Goal: Task Accomplishment & Management: Complete application form

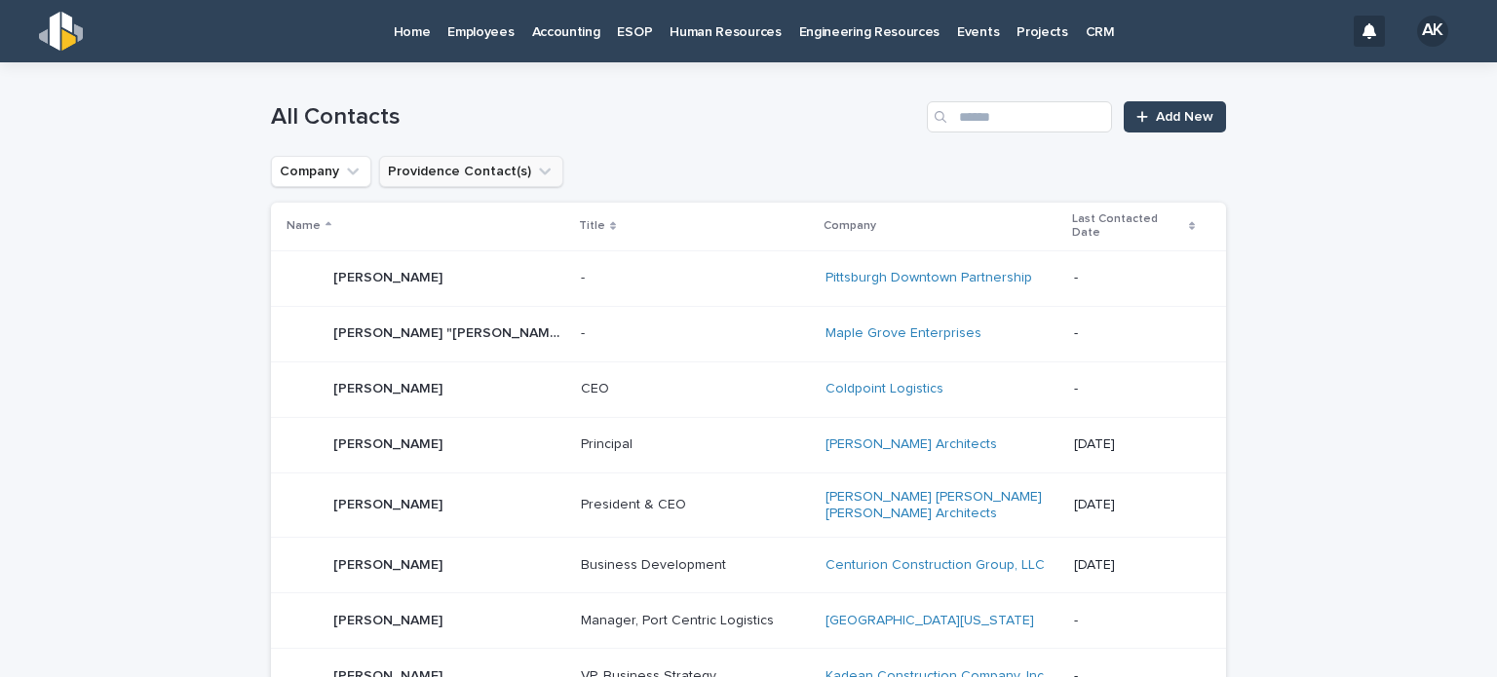
click at [444, 171] on button "Providence Contact(s)" at bounding box center [471, 171] width 184 height 31
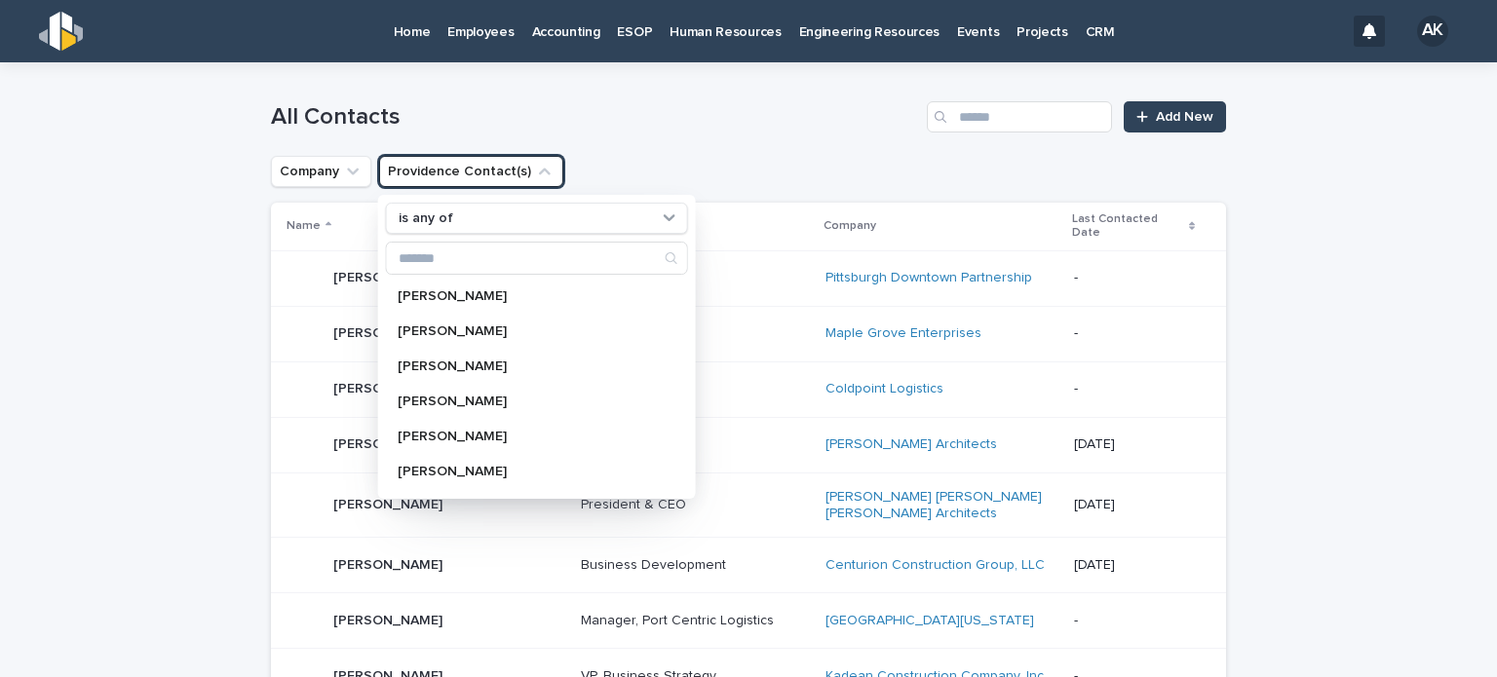
click at [444, 171] on button "Providence Contact(s)" at bounding box center [471, 171] width 184 height 31
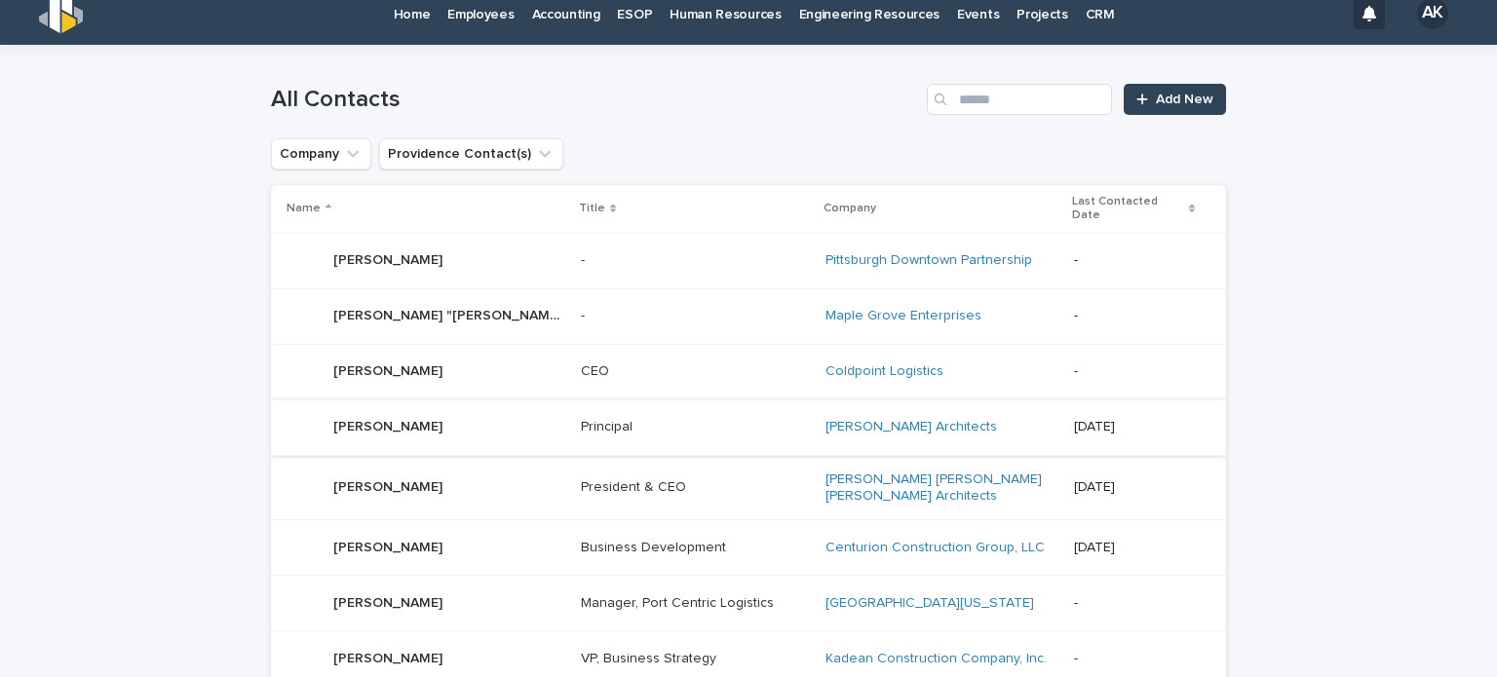
scroll to position [4, 0]
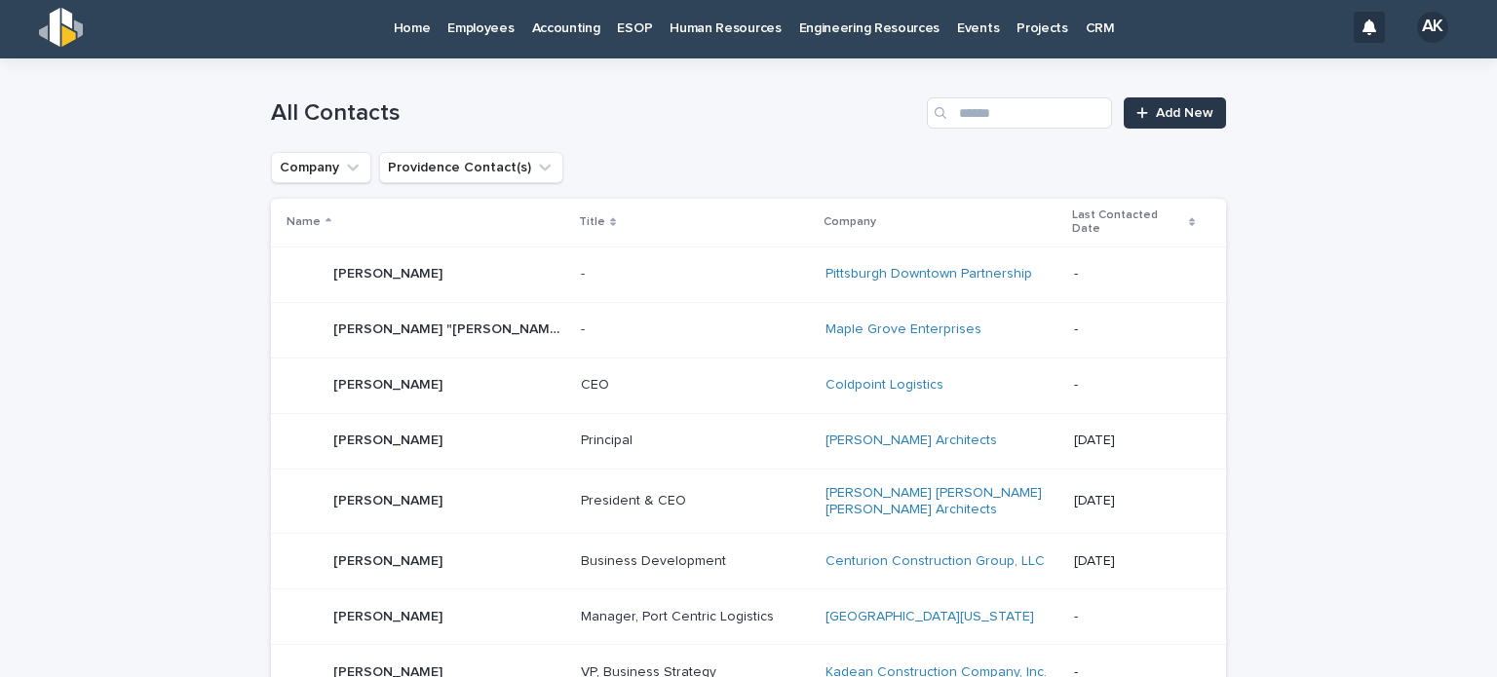
click at [1185, 106] on span "Add New" at bounding box center [1184, 113] width 57 height 14
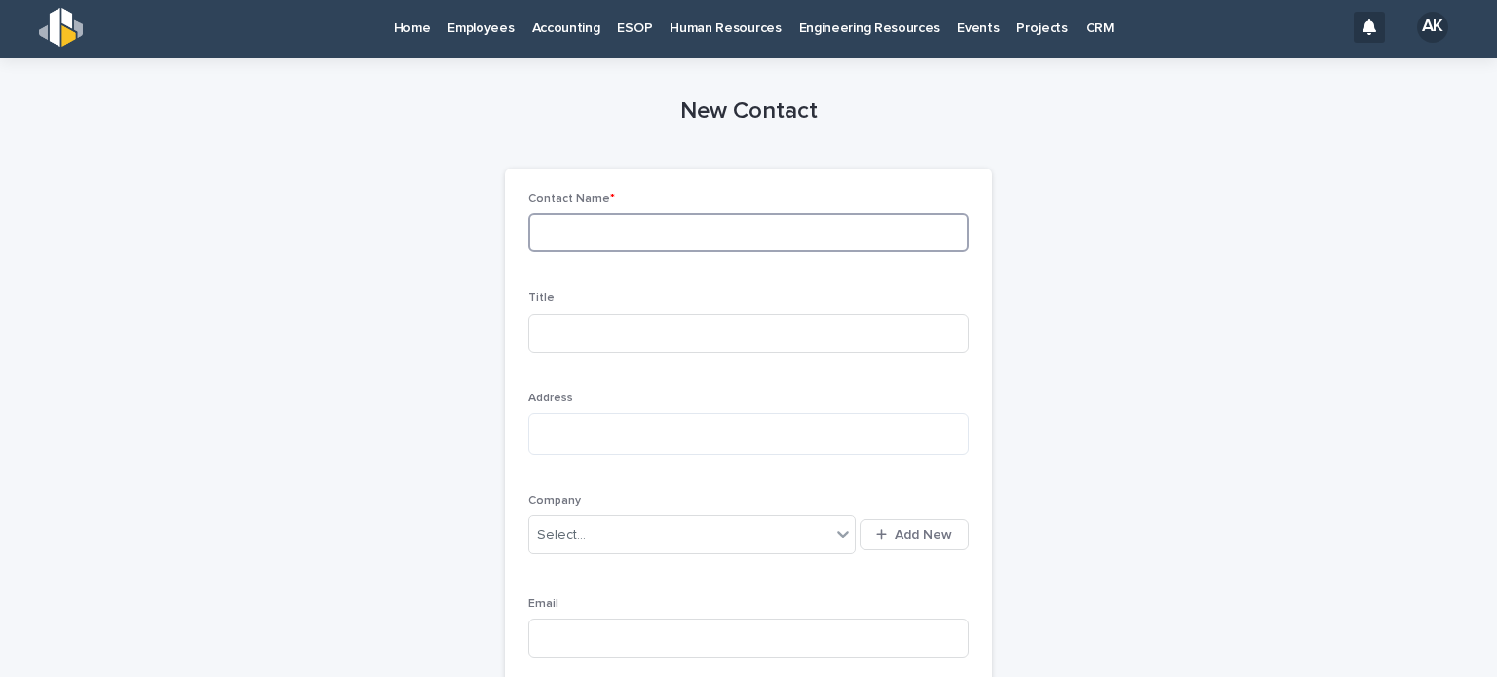
click at [569, 229] on input at bounding box center [748, 232] width 440 height 39
click at [689, 200] on p "Contact Name *" at bounding box center [748, 199] width 440 height 14
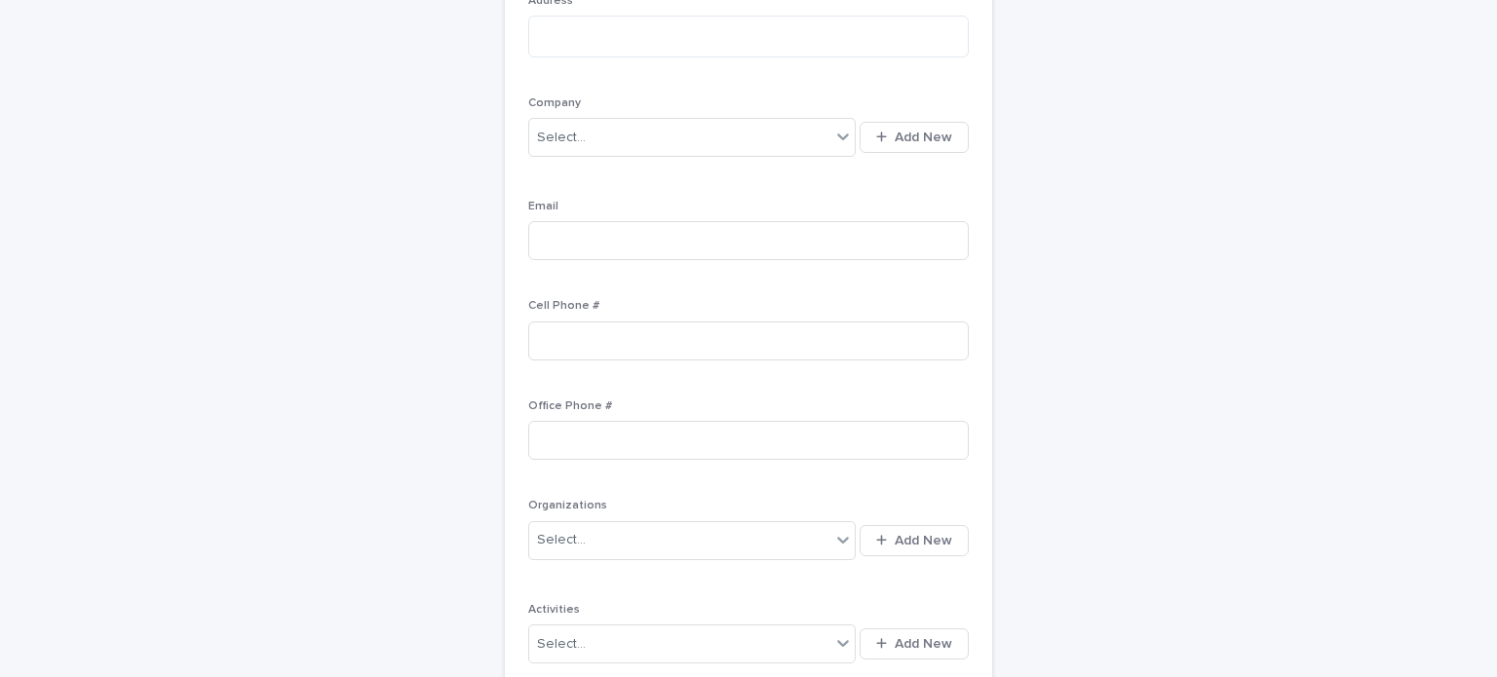
scroll to position [377, 0]
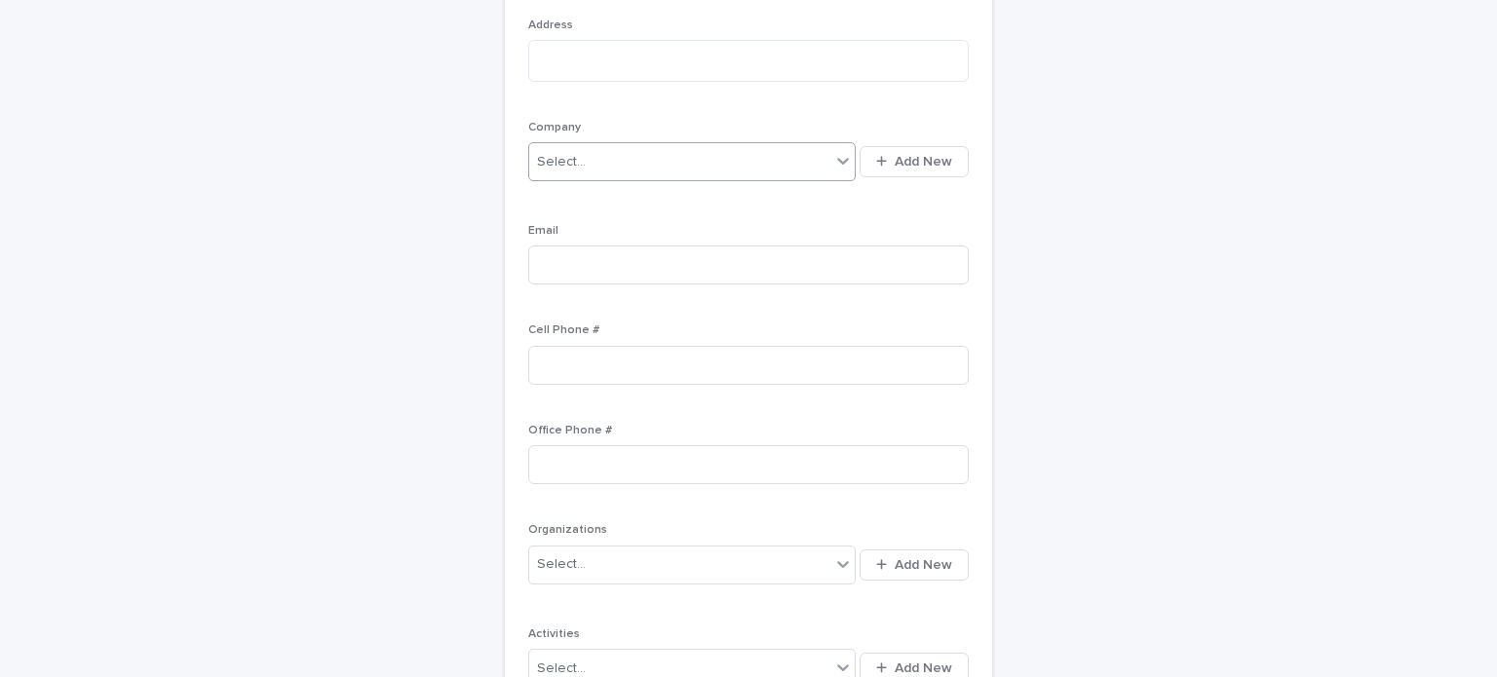
click at [712, 148] on div "Select..." at bounding box center [679, 162] width 301 height 32
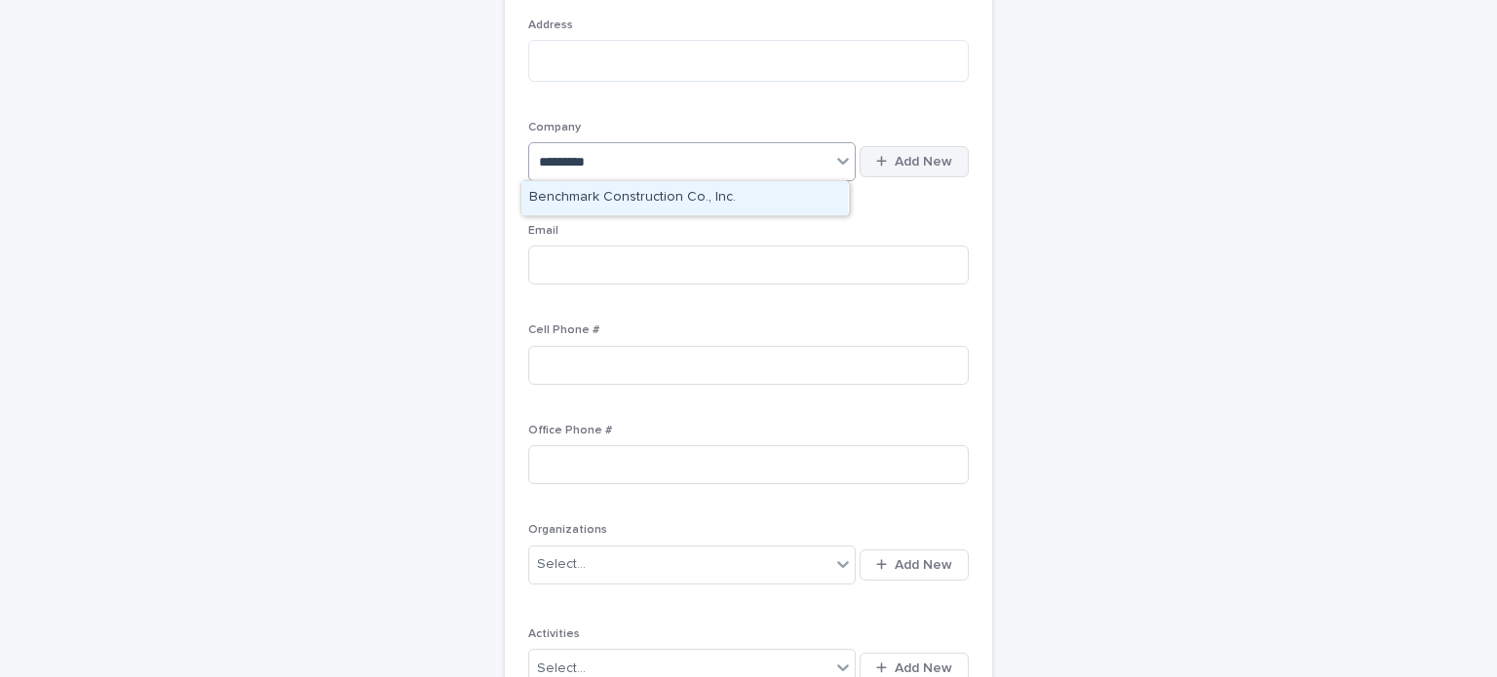
type input "*********"
click at [931, 174] on button "Add New" at bounding box center [913, 161] width 109 height 31
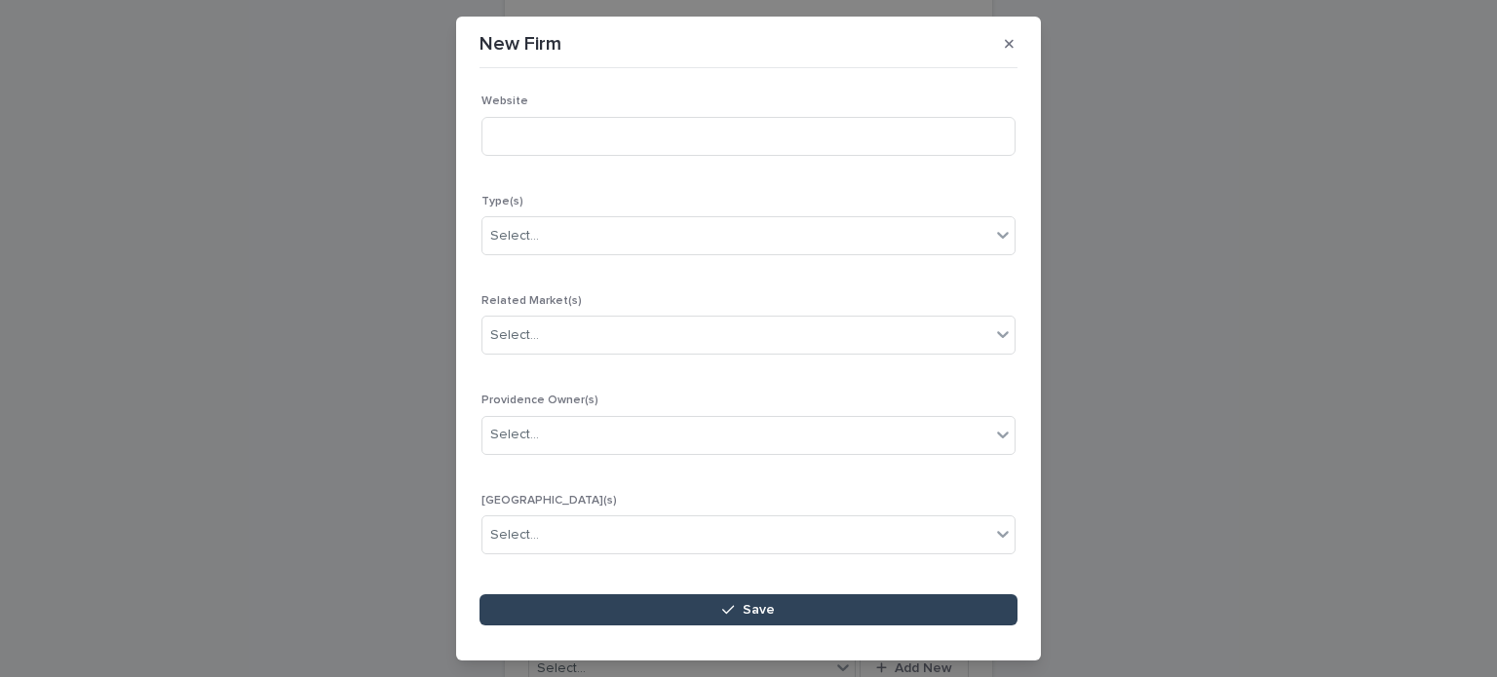
scroll to position [347, 0]
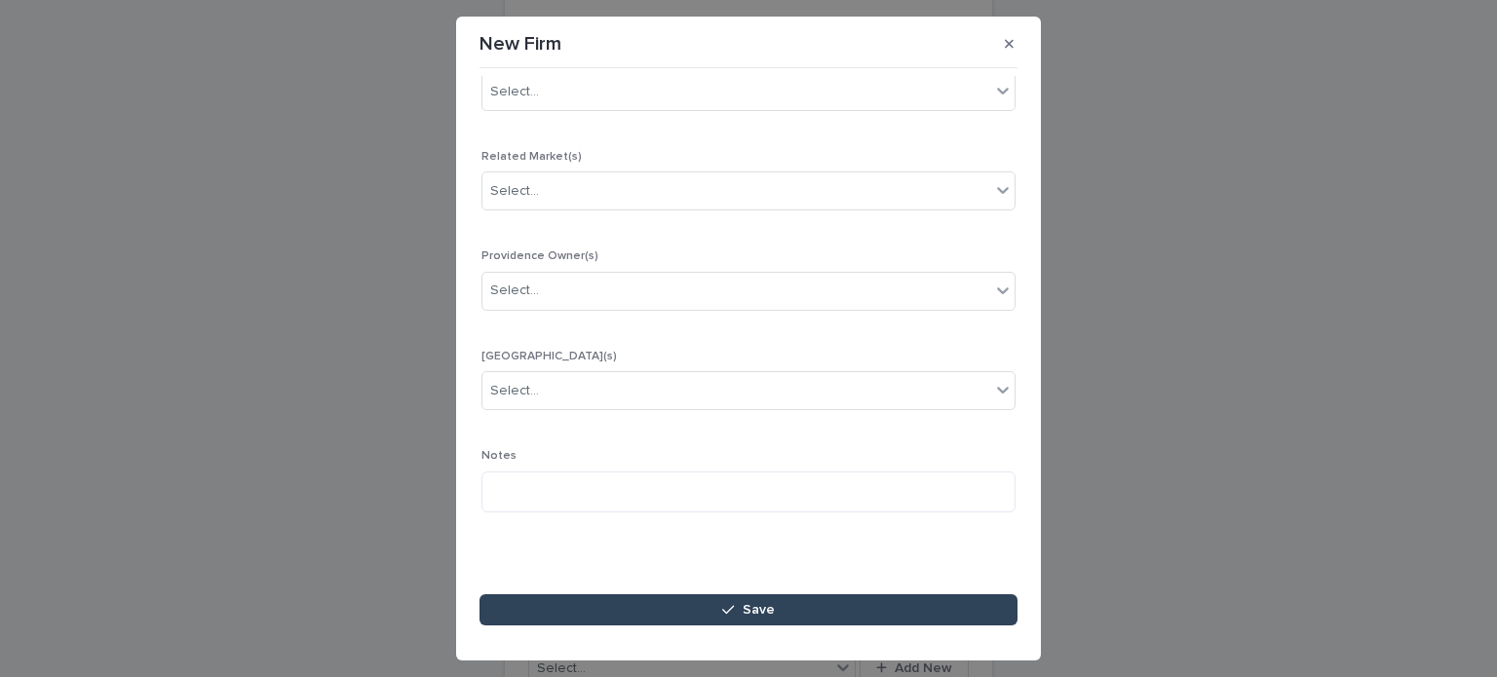
click at [1009, 61] on section "New Firm Loading... Saving… Loading... Saving… Loading... Saving… Firm Name * F…" at bounding box center [748, 338] width 585 height 643
click at [1009, 54] on button "button" at bounding box center [1009, 43] width 32 height 31
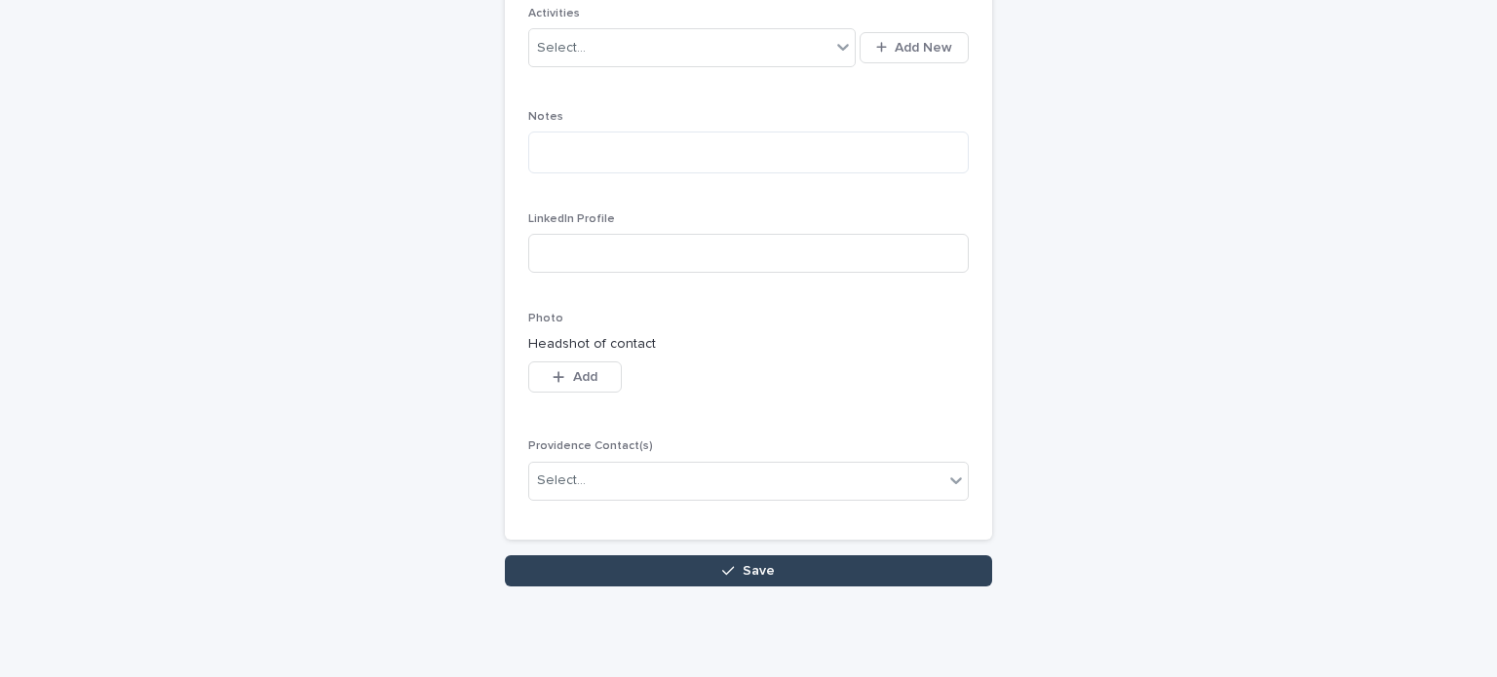
scroll to position [970, 0]
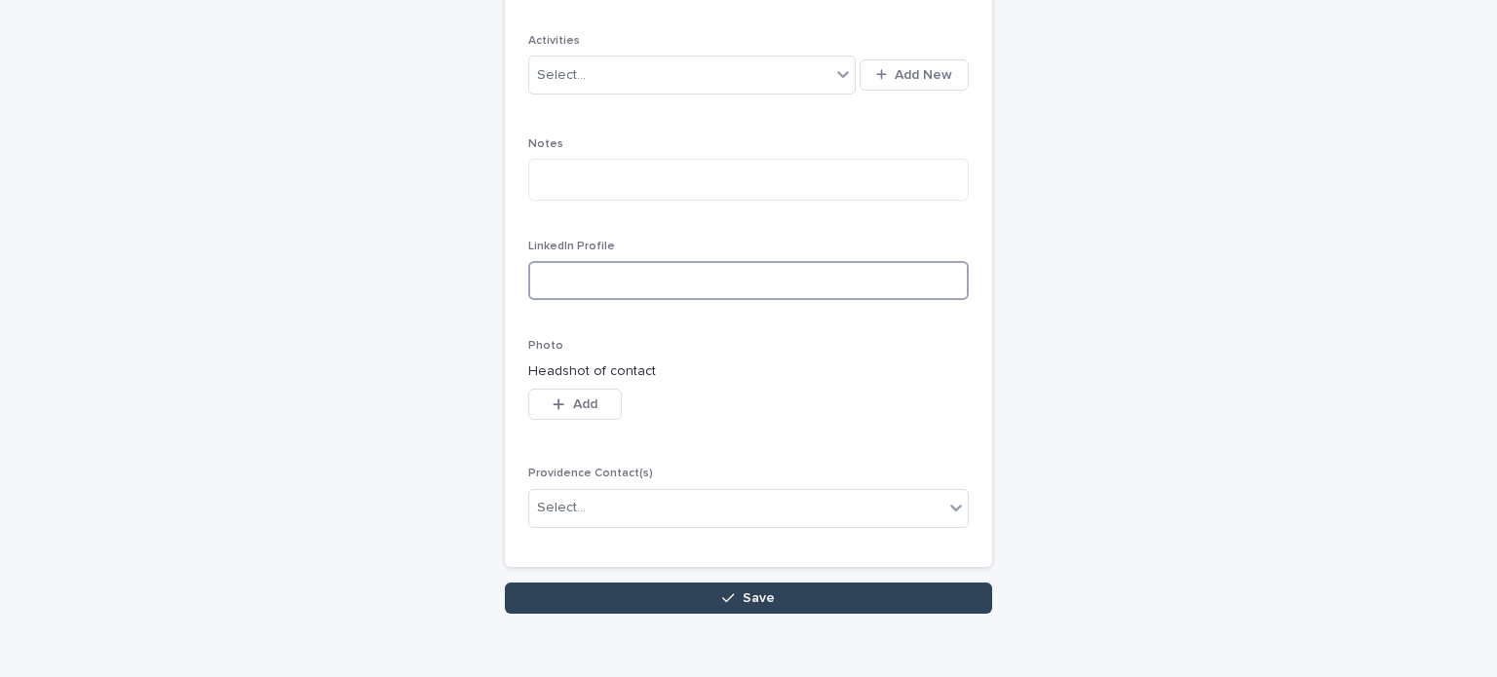
click at [608, 295] on input at bounding box center [748, 280] width 440 height 39
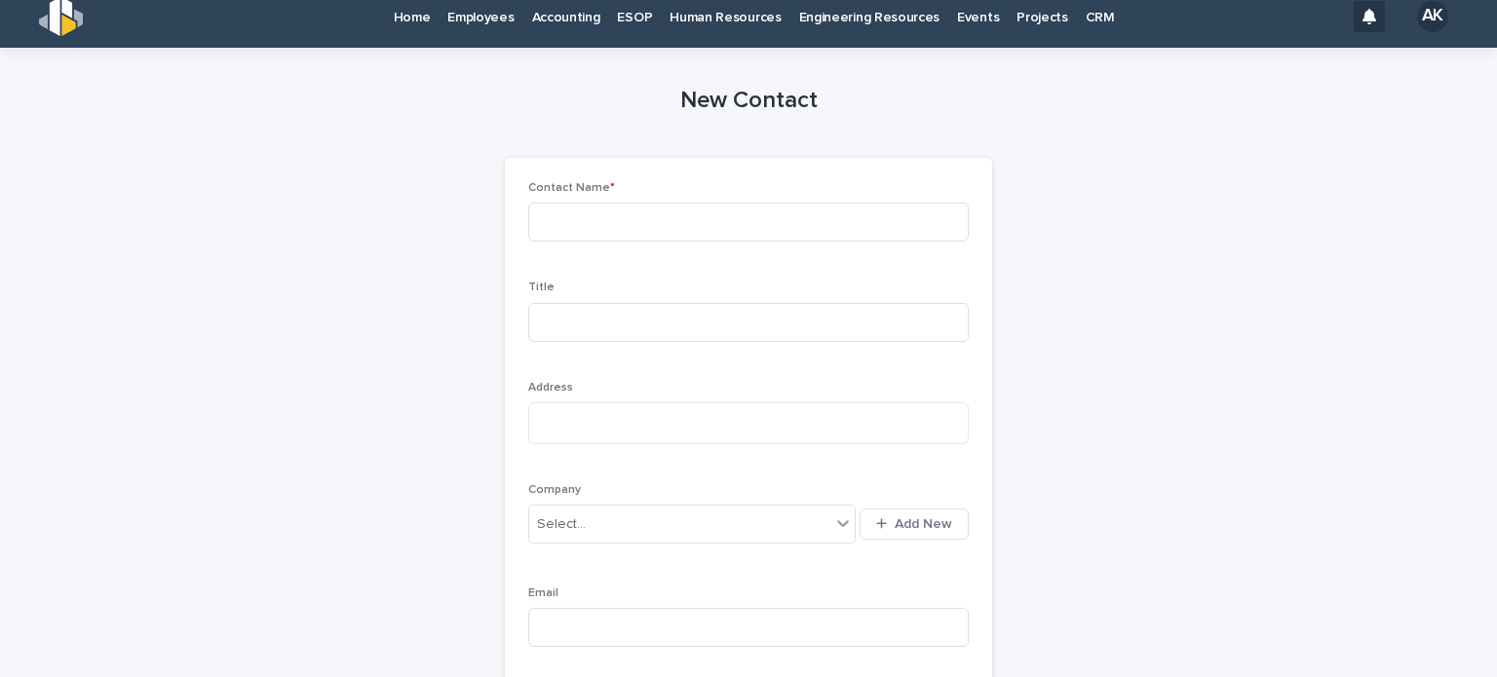
scroll to position [0, 0]
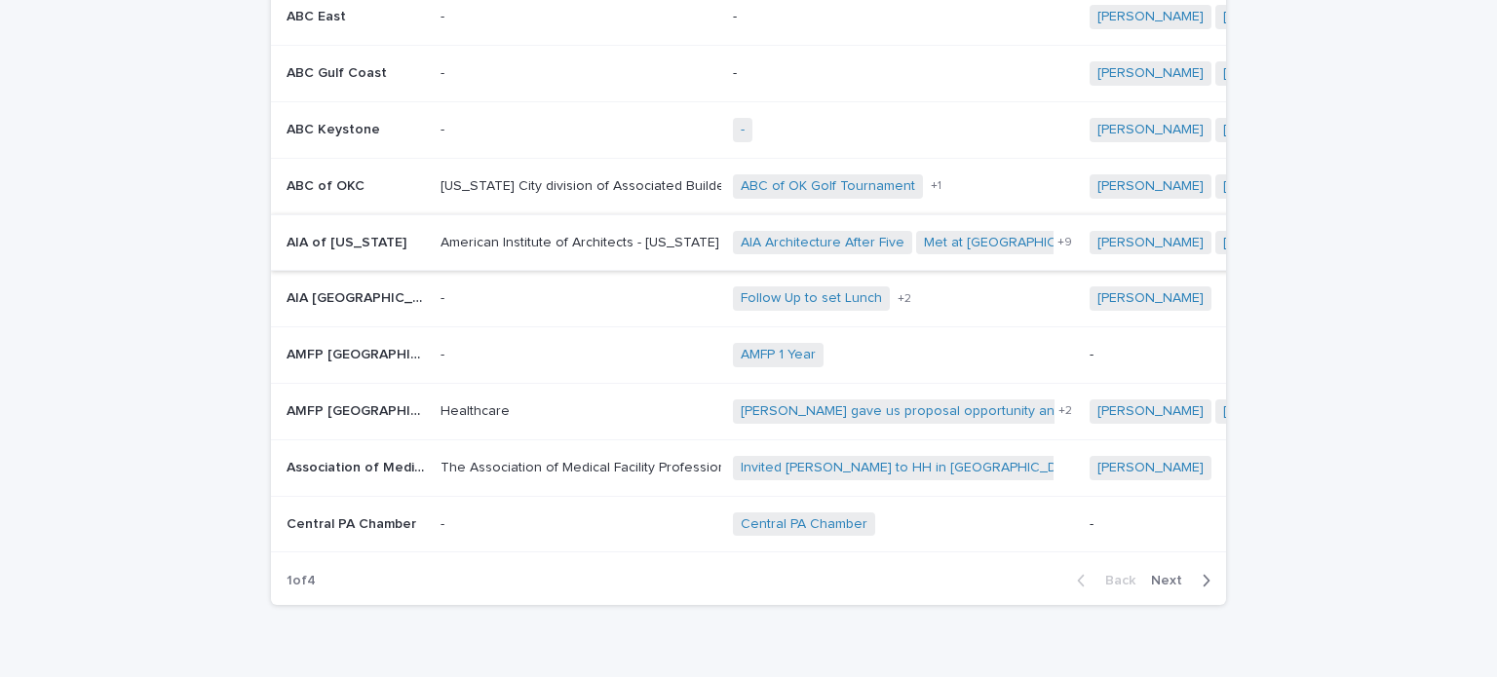
scroll to position [202, 0]
click at [589, 416] on p at bounding box center [578, 410] width 277 height 17
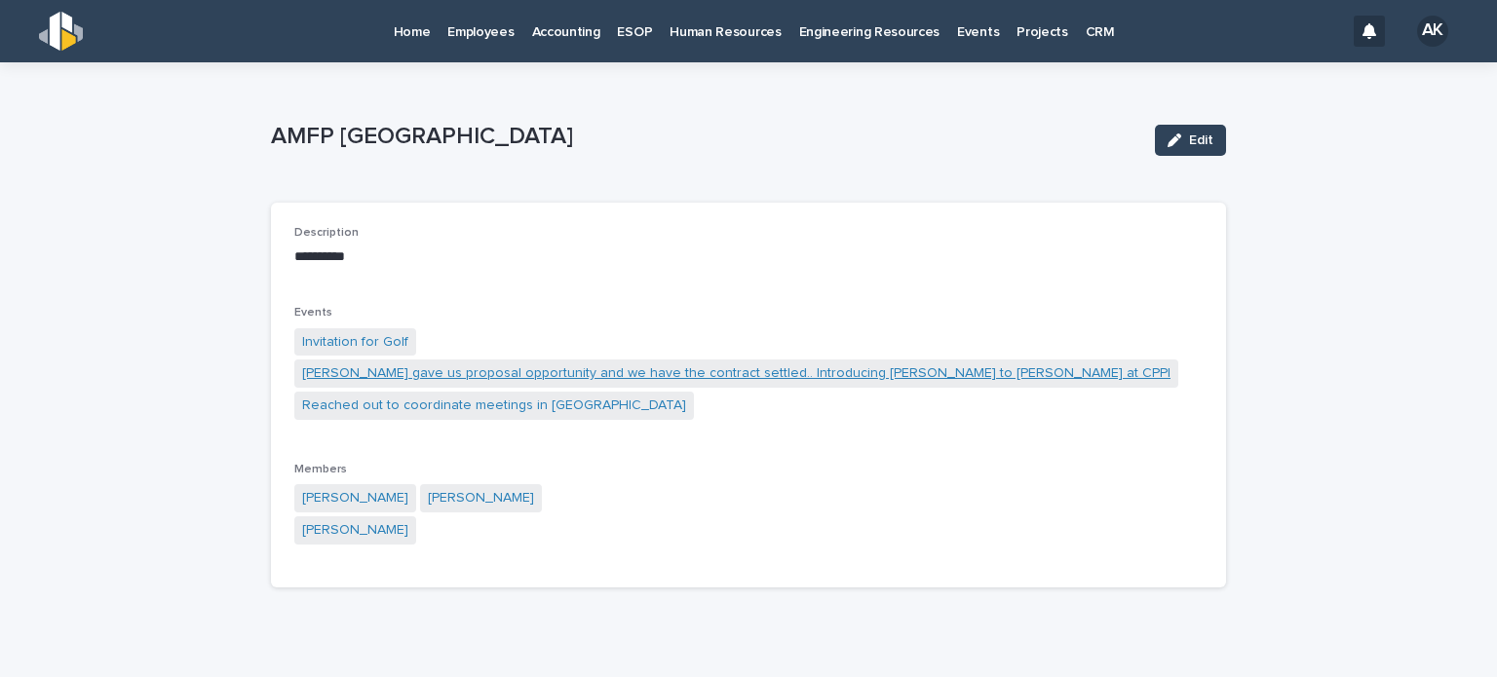
click at [675, 363] on link "Brian gave us proposal opportunity and we have the contract settled.. Introduci…" at bounding box center [736, 373] width 868 height 20
